Goal: Task Accomplishment & Management: Complete application form

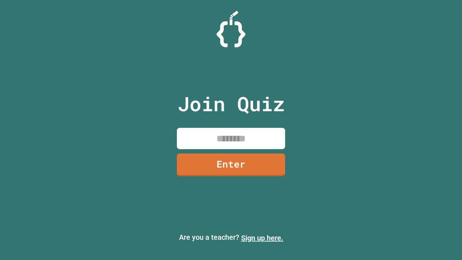
click at [262, 238] on link "Sign up here." at bounding box center [262, 238] width 42 height 9
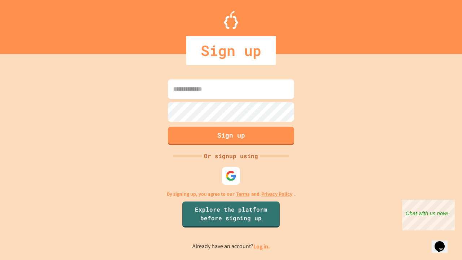
click at [262, 246] on link "Log in." at bounding box center [262, 247] width 17 height 8
